Goal: Navigation & Orientation: Understand site structure

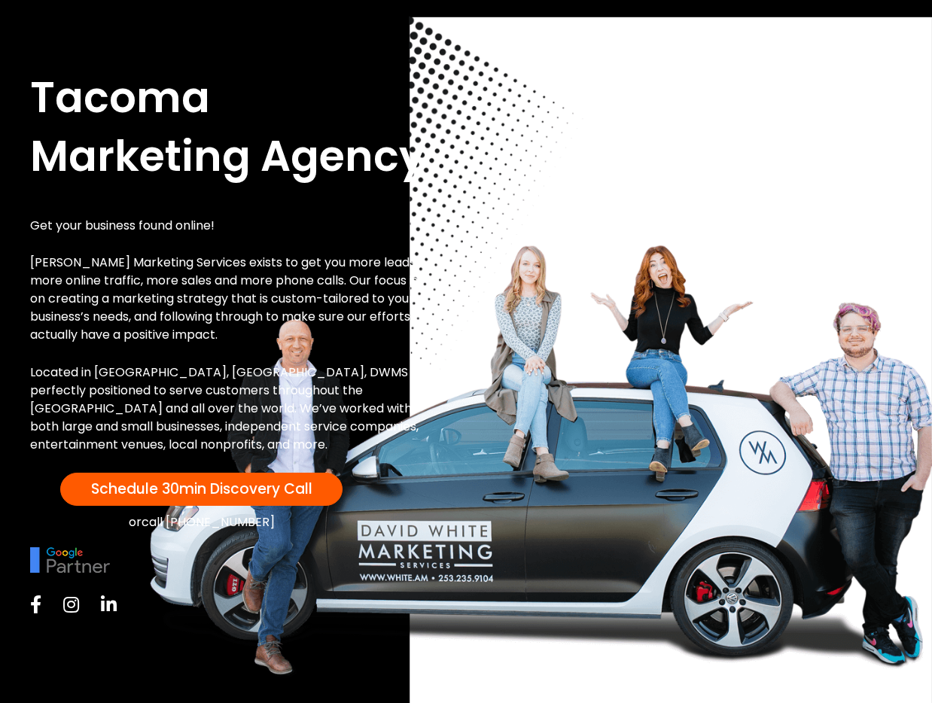
scroll to position [77, 0]
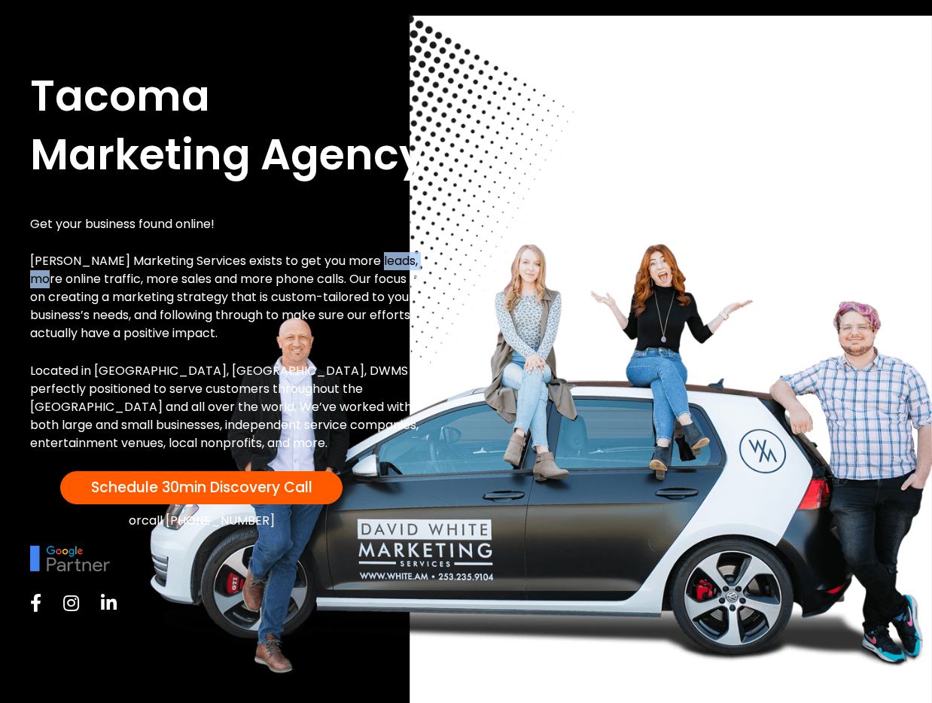
drag, startPoint x: 370, startPoint y: 261, endPoint x: 465, endPoint y: 260, distance: 94.8
click at [465, 260] on div "Tacoma Marketing Agency Get your business found online! [PERSON_NAME] Marketing…" at bounding box center [466, 343] width 902 height 583
click at [138, 276] on p "David White Marketing Services exists to get you more leads, more online traffi…" at bounding box center [231, 297] width 403 height 90
drag, startPoint x: 291, startPoint y: 277, endPoint x: 470, endPoint y: 273, distance: 179.2
click at [470, 273] on div "Tacoma Marketing Agency Get your business found online! David White Marketing S…" at bounding box center [466, 343] width 902 height 583
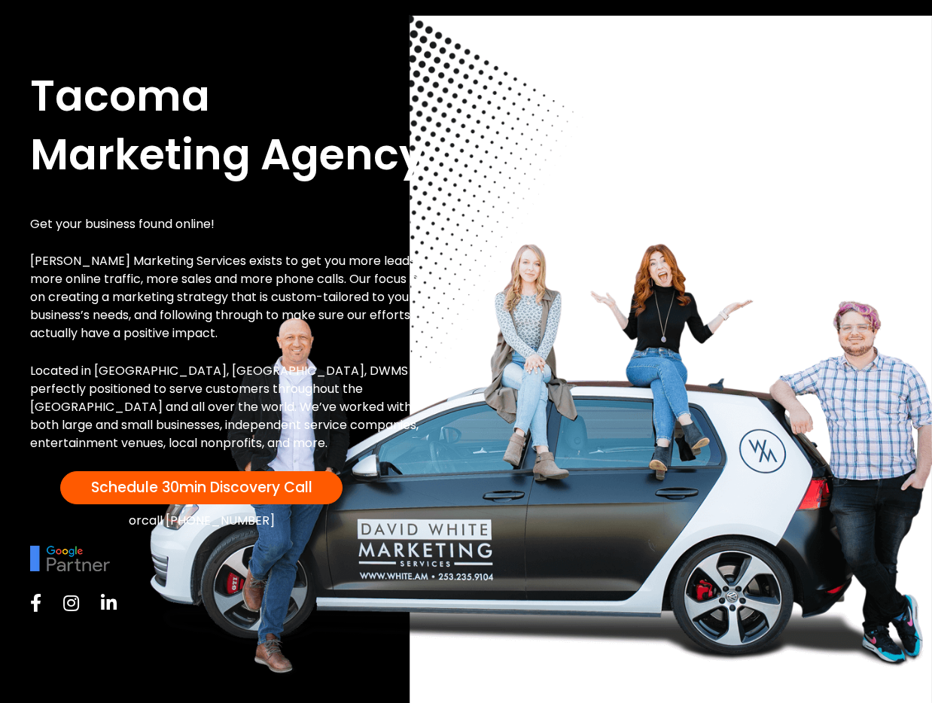
click at [123, 281] on p "David White Marketing Services exists to get you more leads, more online traffi…" at bounding box center [231, 297] width 403 height 90
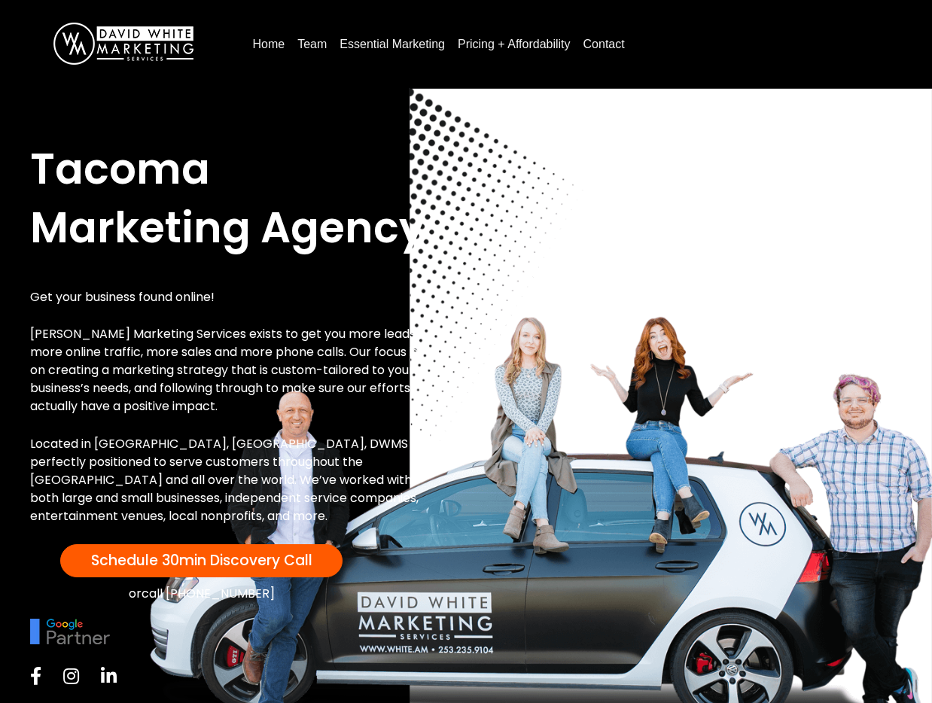
scroll to position [0, 0]
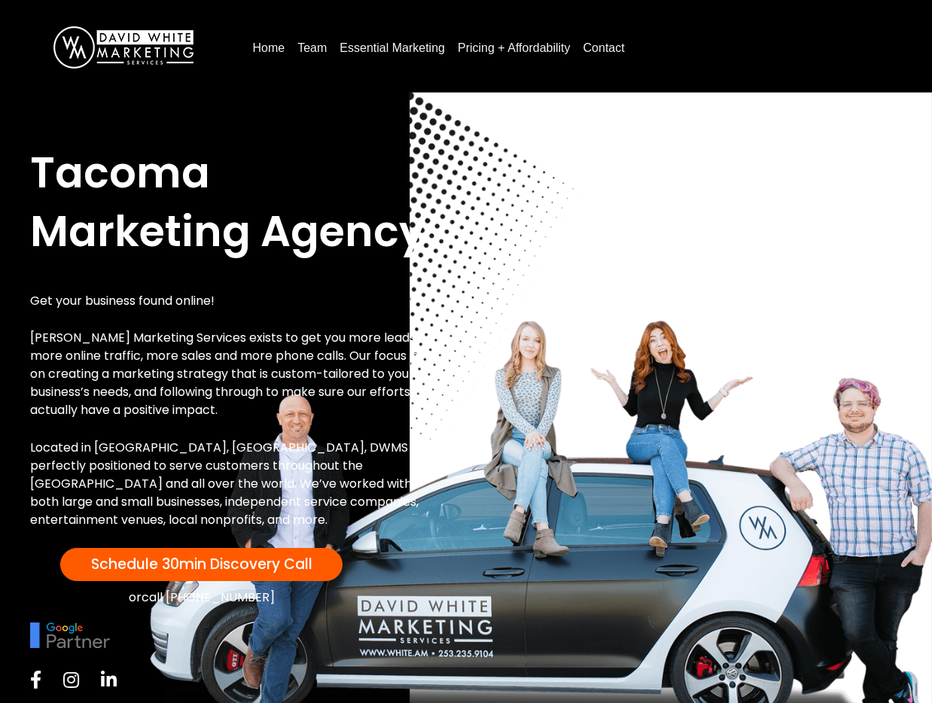
click at [485, 48] on link "Pricing + Affordability" at bounding box center [514, 48] width 125 height 24
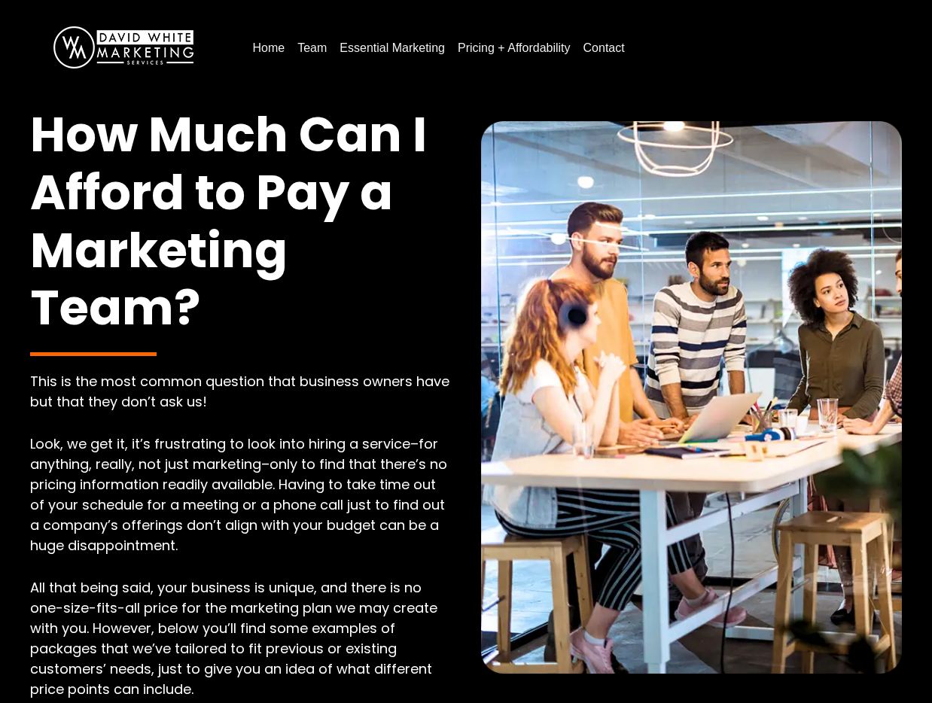
click at [306, 45] on link "Team" at bounding box center [311, 48] width 41 height 24
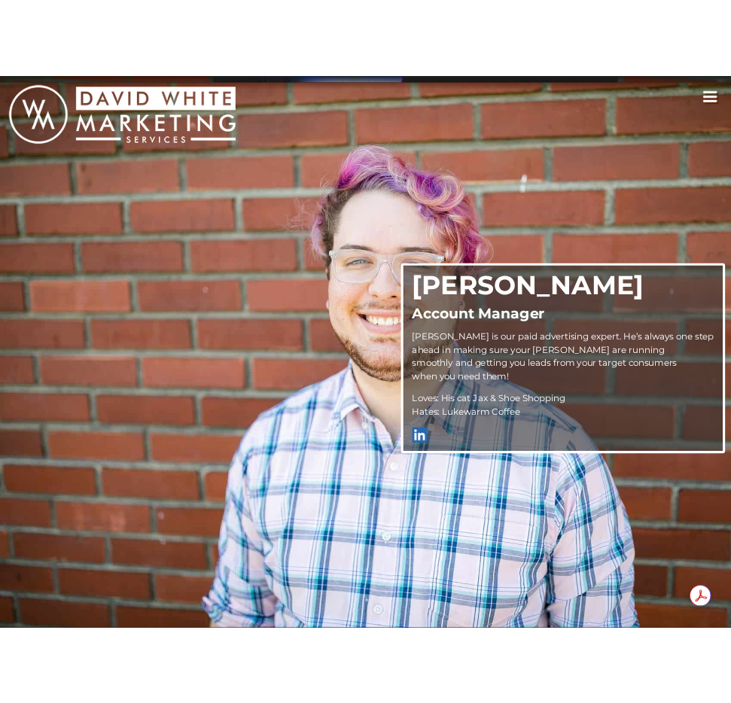
scroll to position [703, 0]
